Goal: Task Accomplishment & Management: Manage account settings

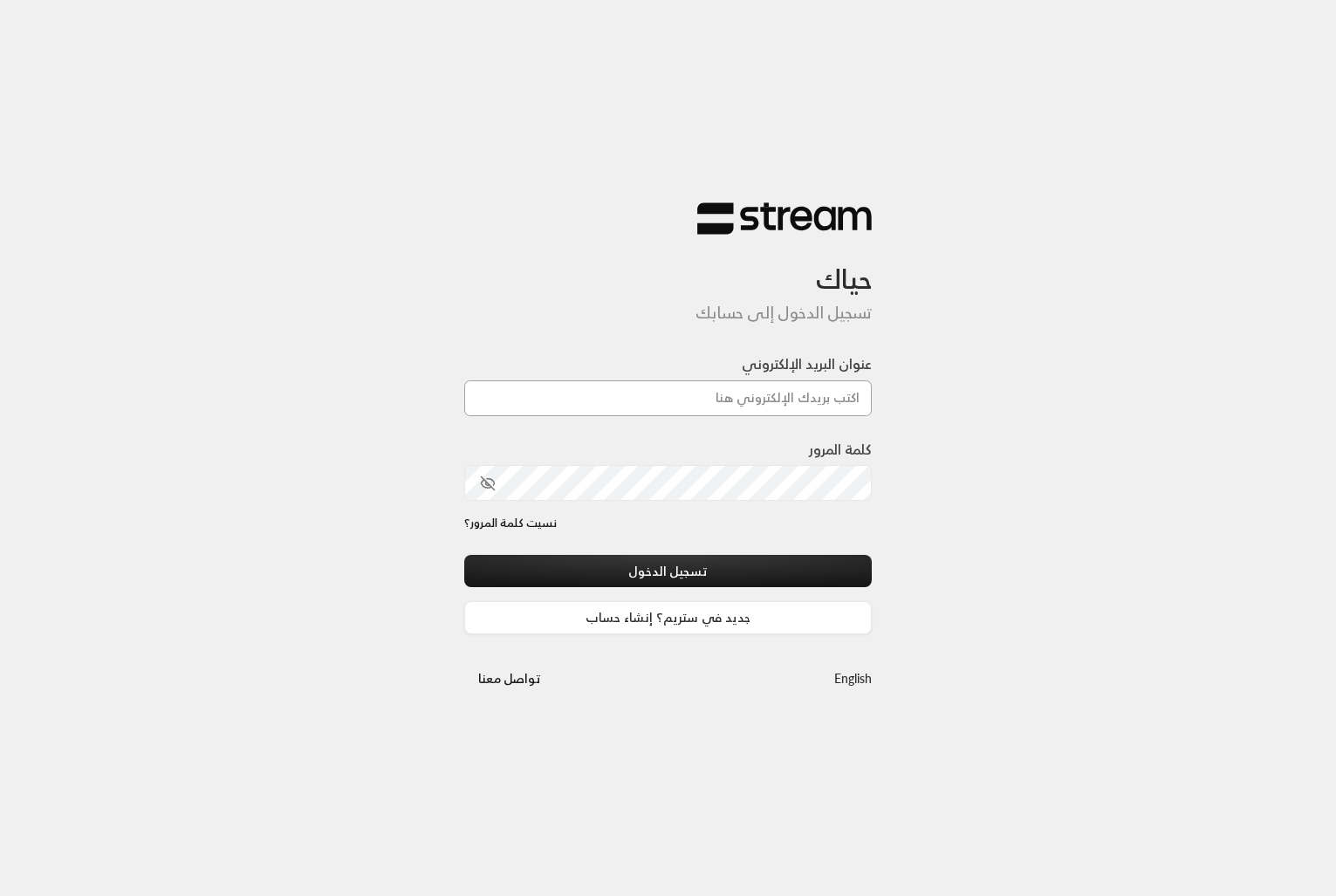
click at [717, 406] on input "عنوان البريد الإلكتروني" at bounding box center [668, 398] width 408 height 36
type input "hassan.alshakhs@gmail.com"
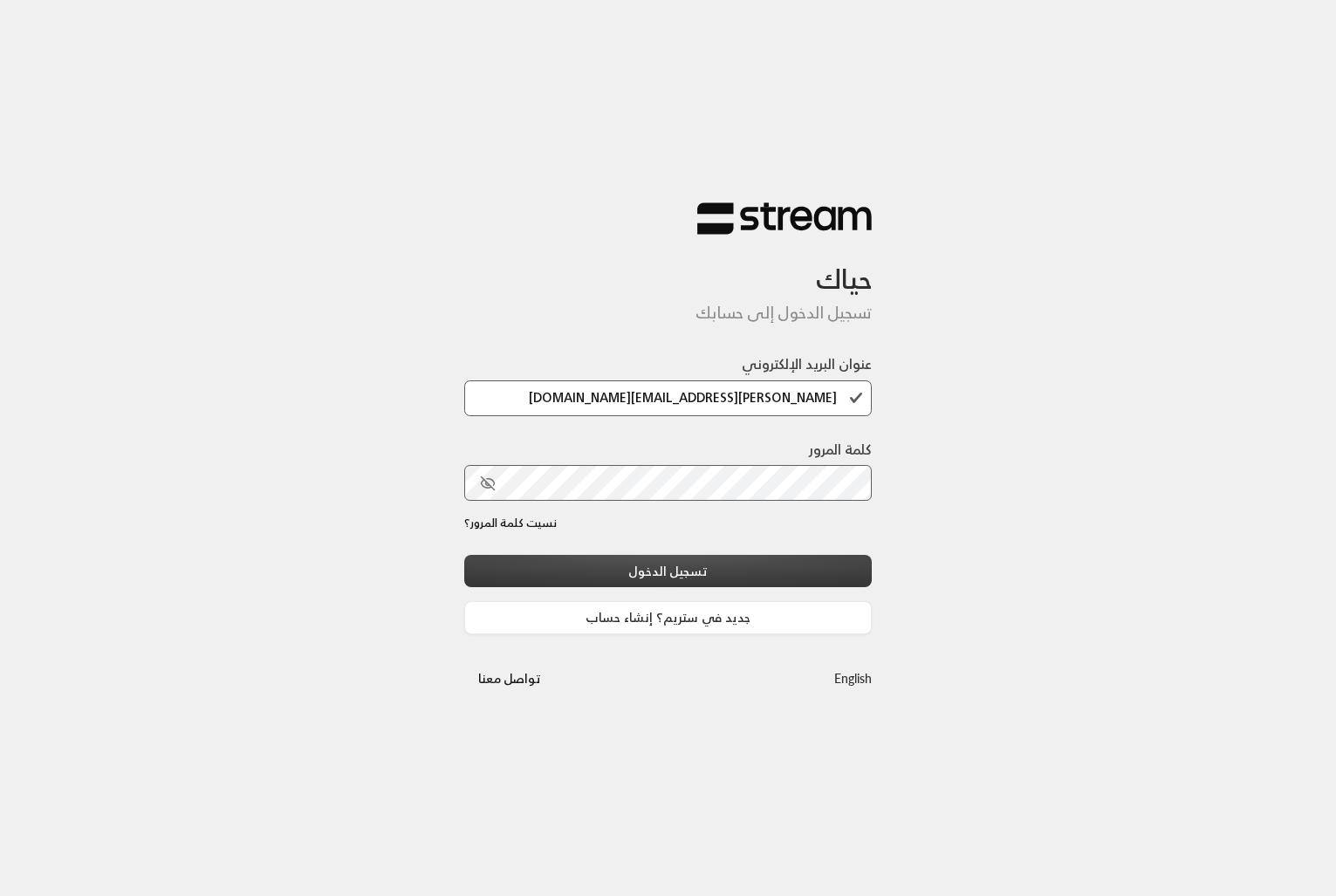
click at [675, 556] on button "تسجيل الدخول" at bounding box center [668, 570] width 408 height 32
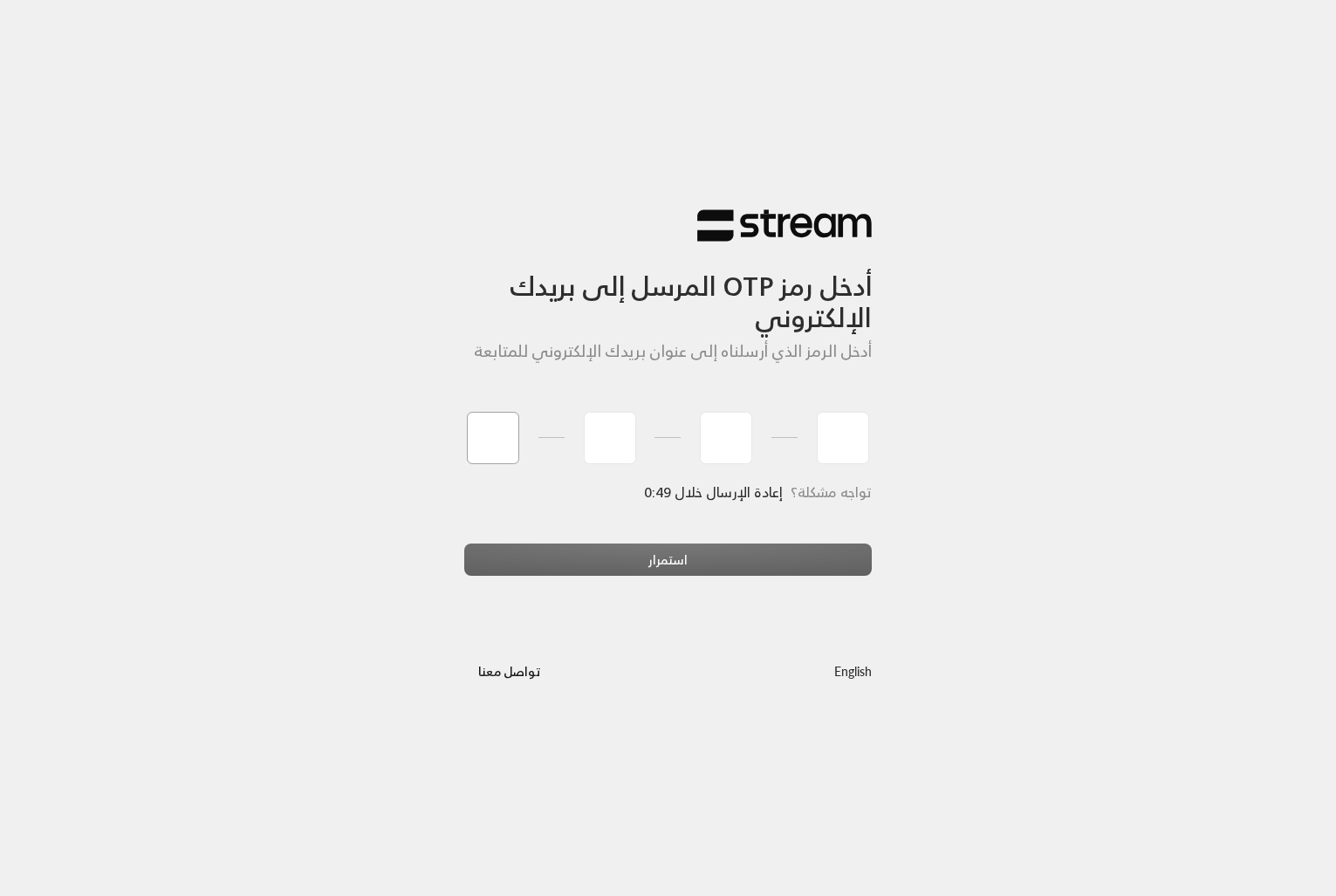
type input "6"
type input "3"
type input "7"
type input "9"
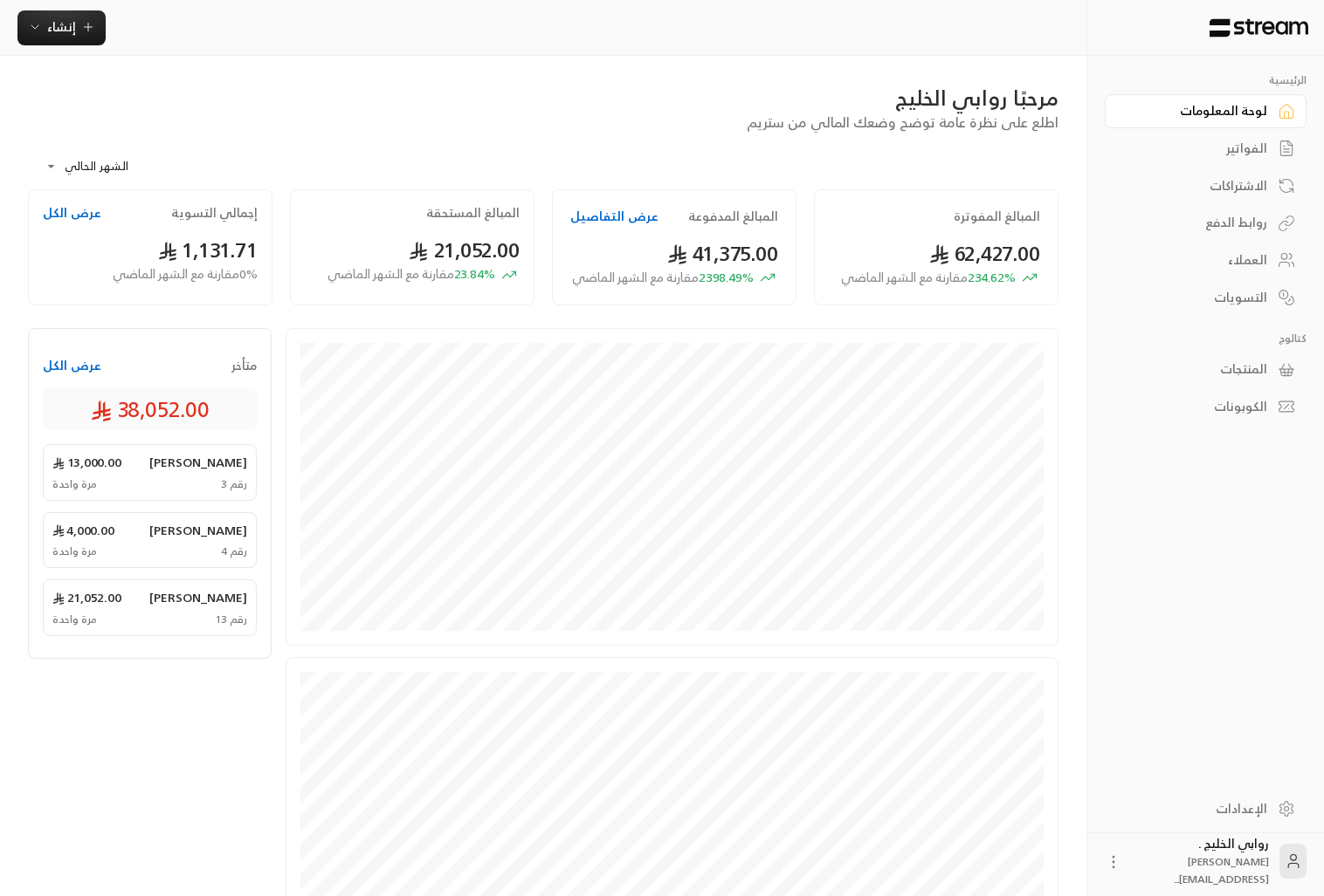
click at [180, 607] on span "أمين آل طالب" at bounding box center [198, 598] width 98 height 17
click at [1248, 145] on div "الفواتير" at bounding box center [1196, 148] width 141 height 17
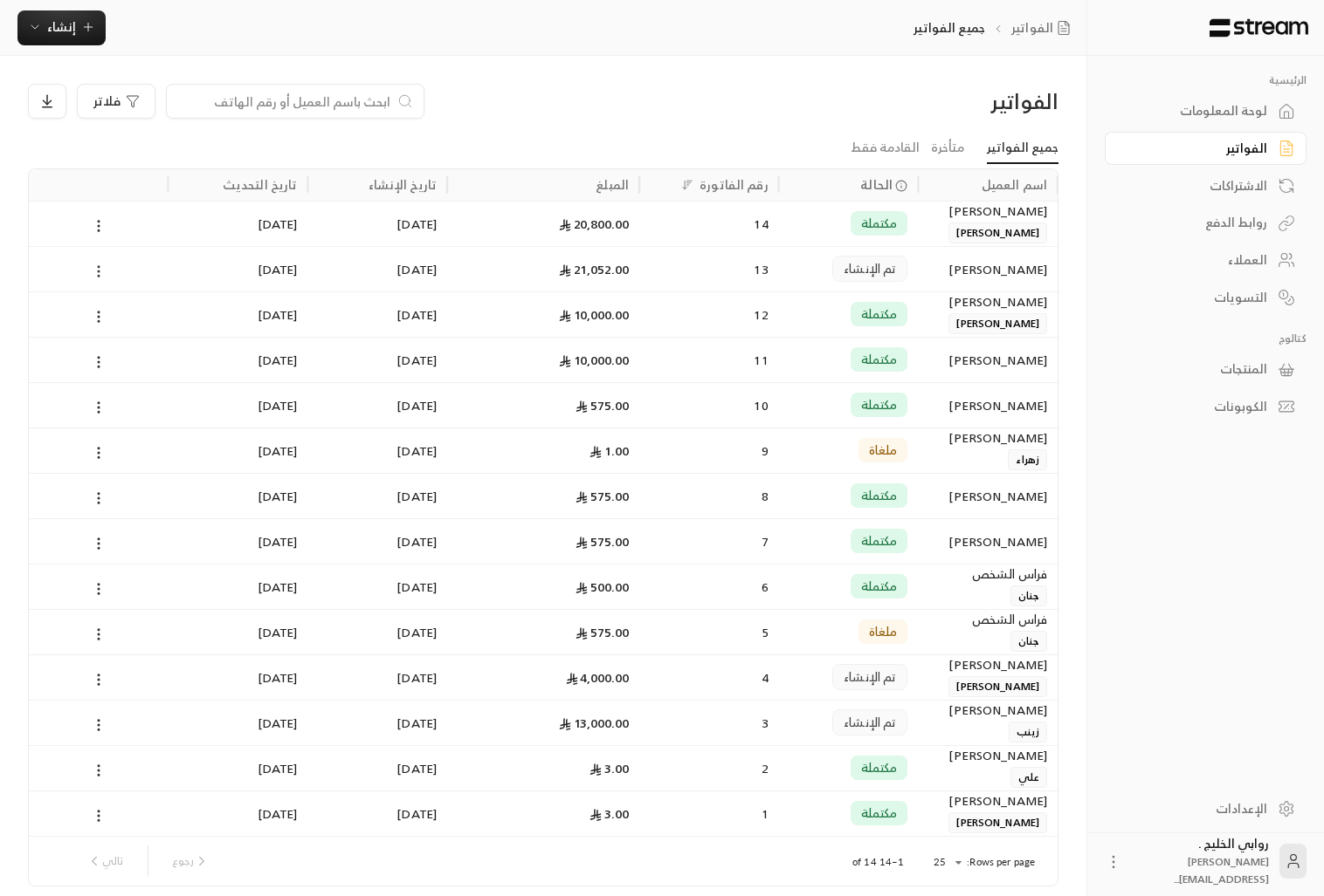
click at [95, 269] on icon at bounding box center [99, 272] width 16 height 16
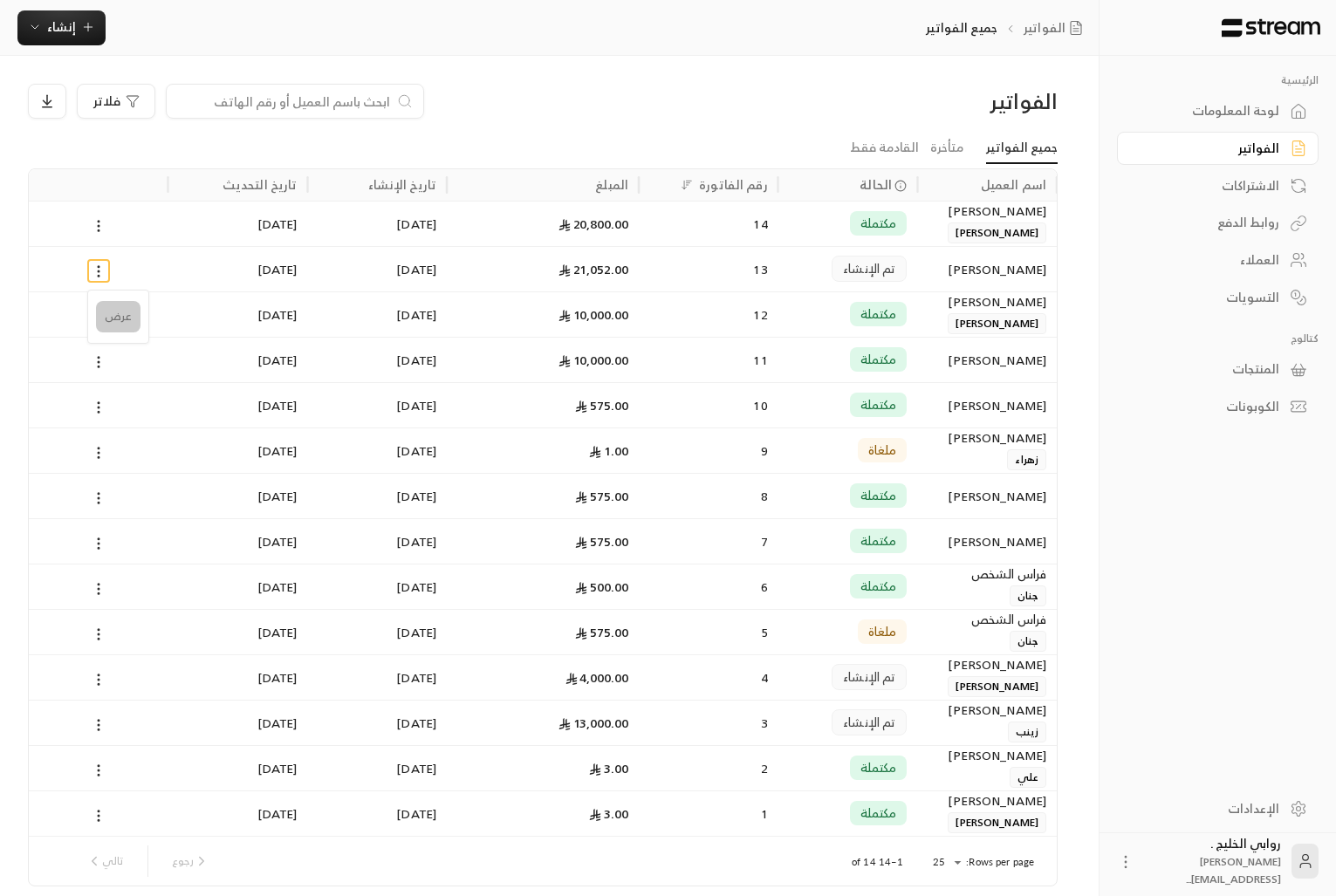
click at [115, 310] on li "عرض" at bounding box center [118, 317] width 45 height 31
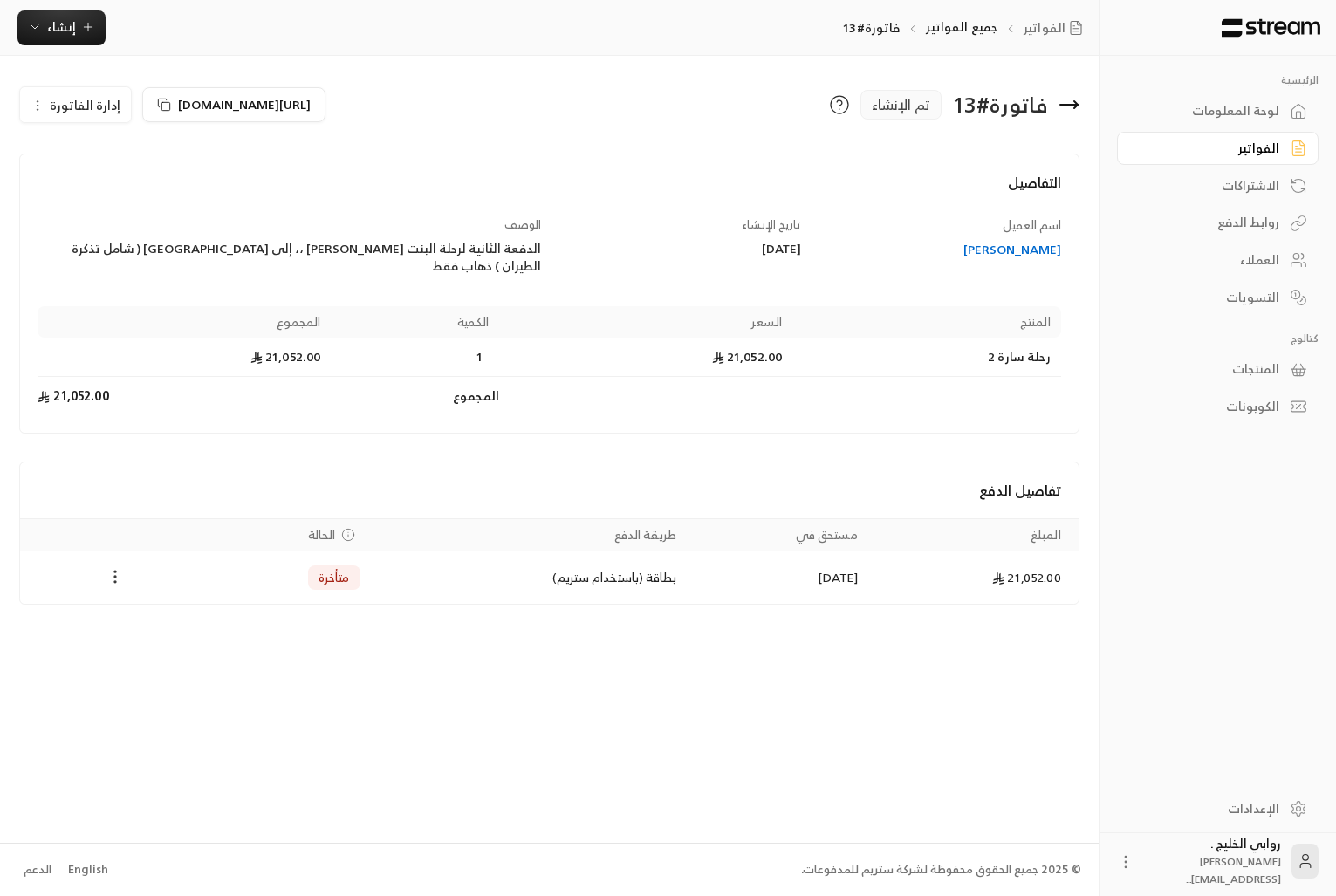
click at [114, 568] on icon "Payments" at bounding box center [115, 577] width 17 height 17
click at [129, 592] on li "تغيير الحالة الى مدفوعة" at bounding box center [180, 605] width 135 height 31
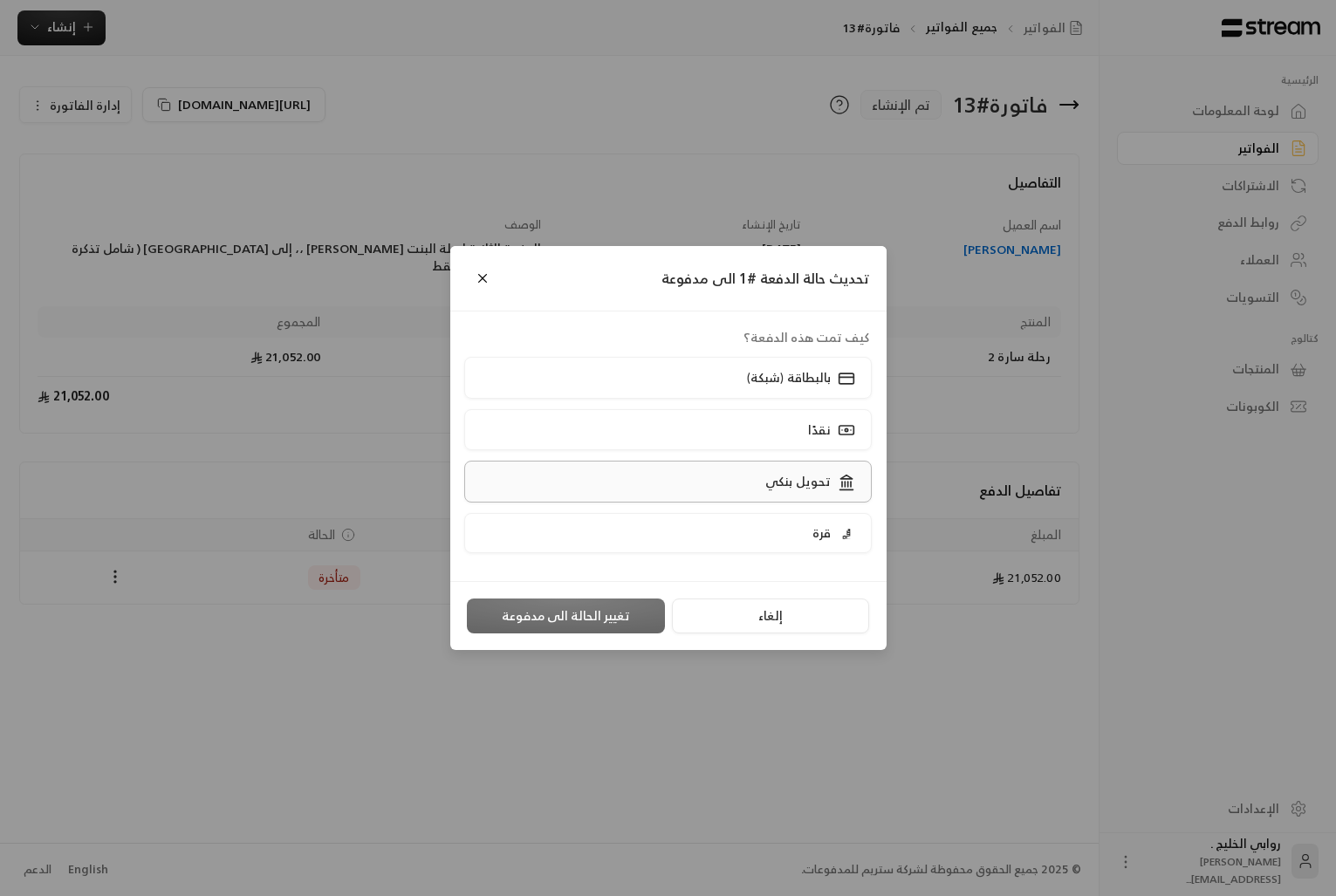
click at [708, 485] on label "تحويل بنكي" at bounding box center [668, 481] width 407 height 41
click at [551, 620] on button "تغيير الحالة الى مدفوعة" at bounding box center [566, 616] width 198 height 35
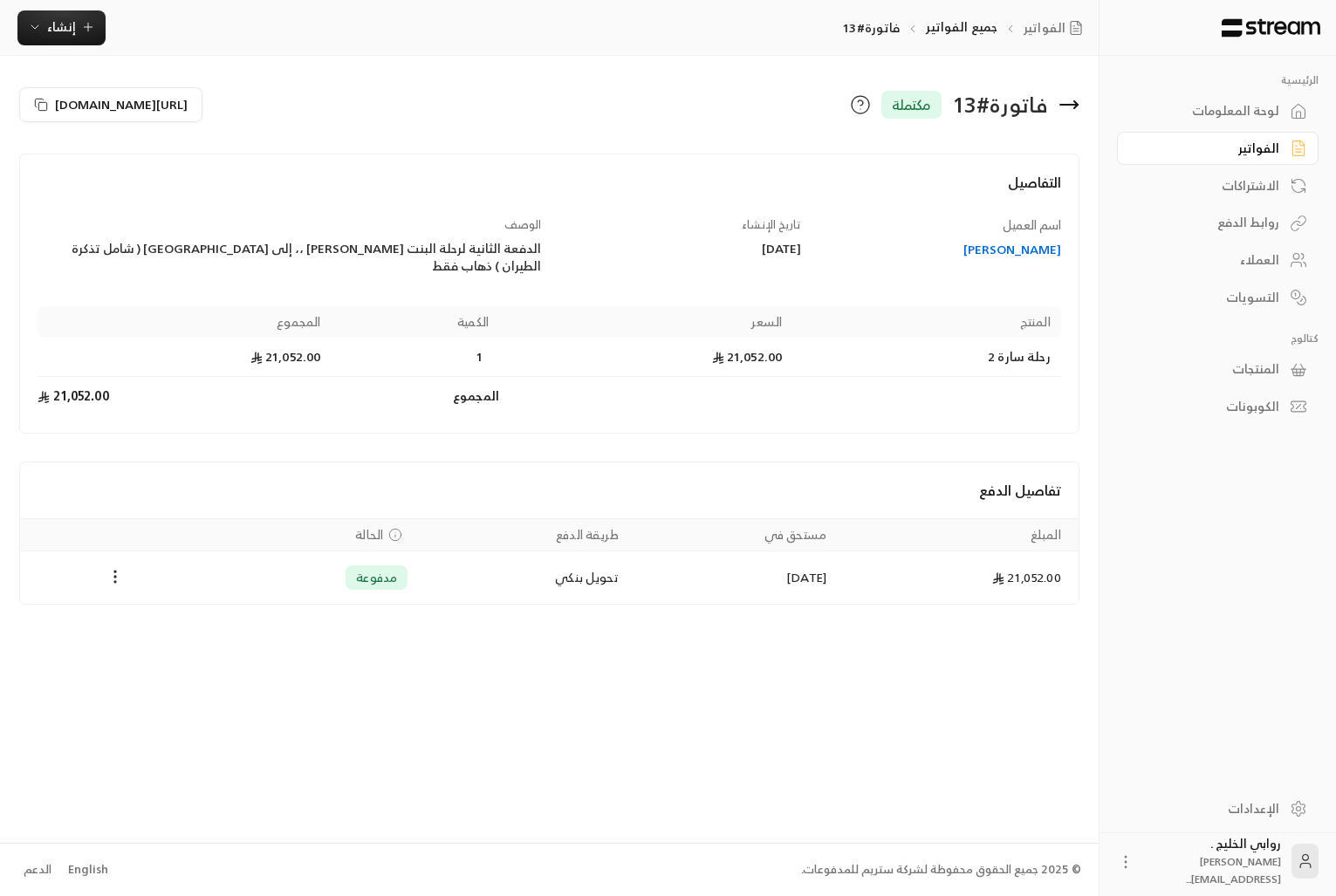
click at [1204, 107] on div "لوحة المعلومات" at bounding box center [1209, 111] width 141 height 17
